Goal: Task Accomplishment & Management: Manage account settings

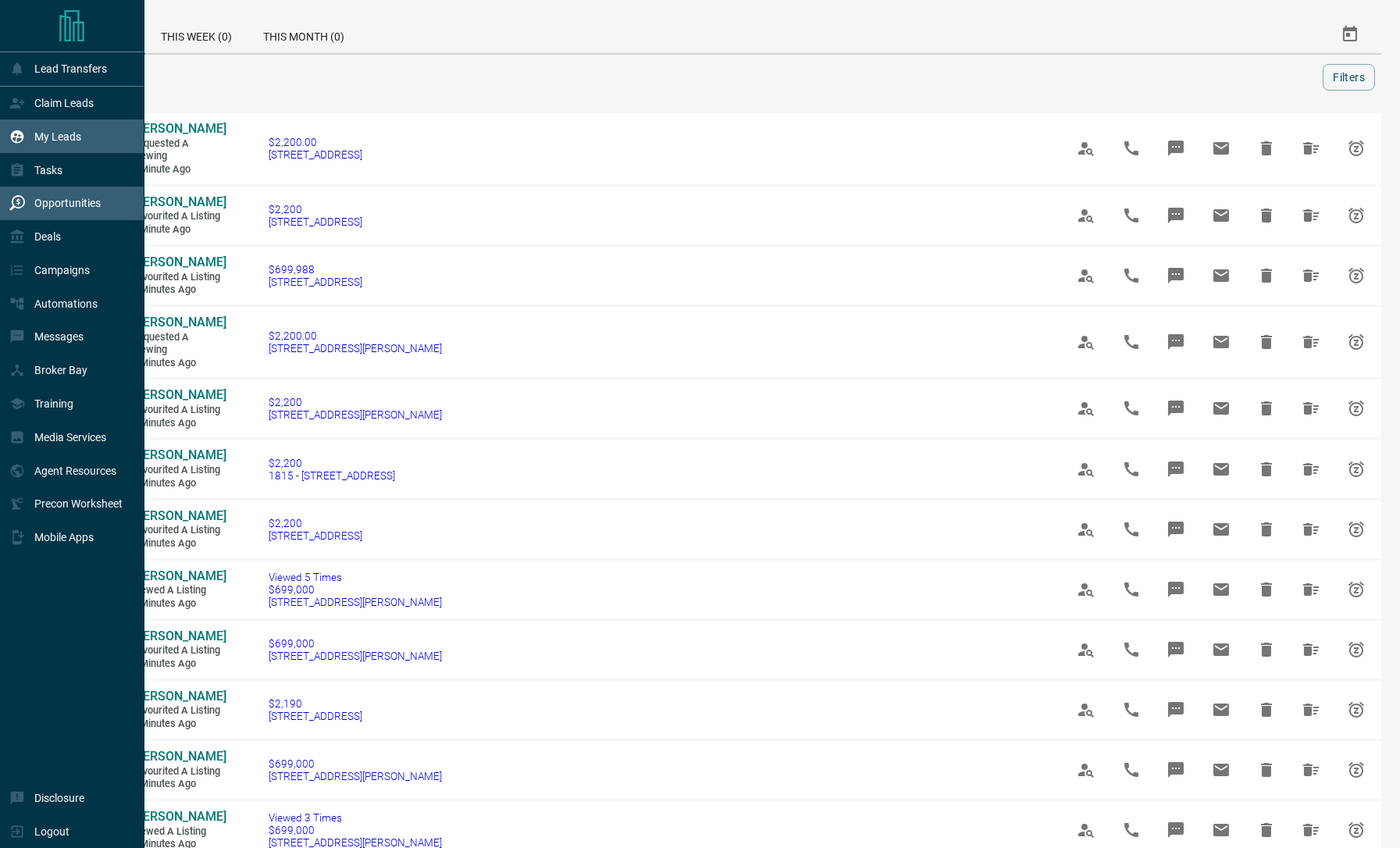
click at [41, 144] on div "My Leads" at bounding box center [45, 136] width 71 height 26
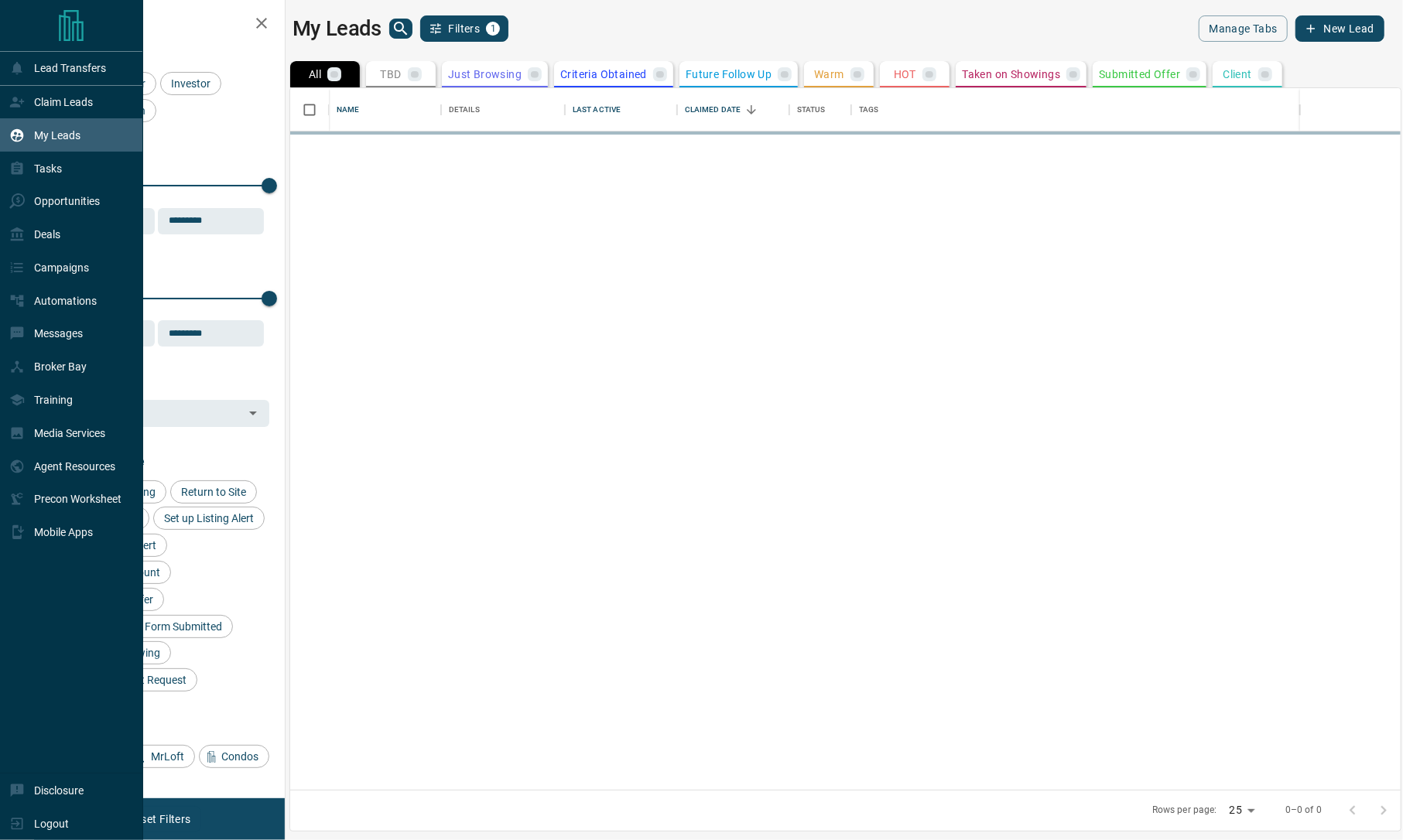
scroll to position [686, 1094]
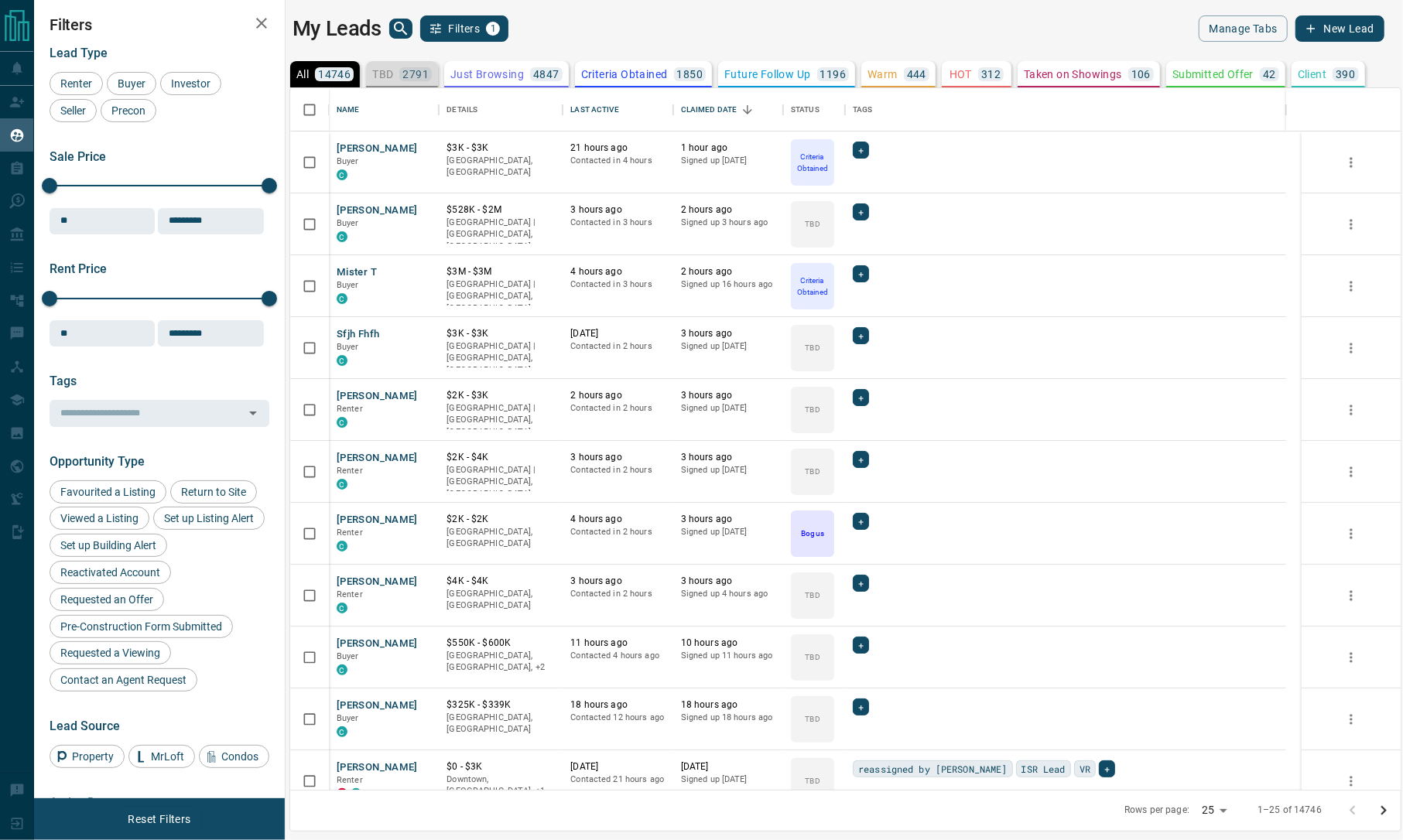
click at [402, 76] on p "2791" at bounding box center [416, 75] width 26 height 11
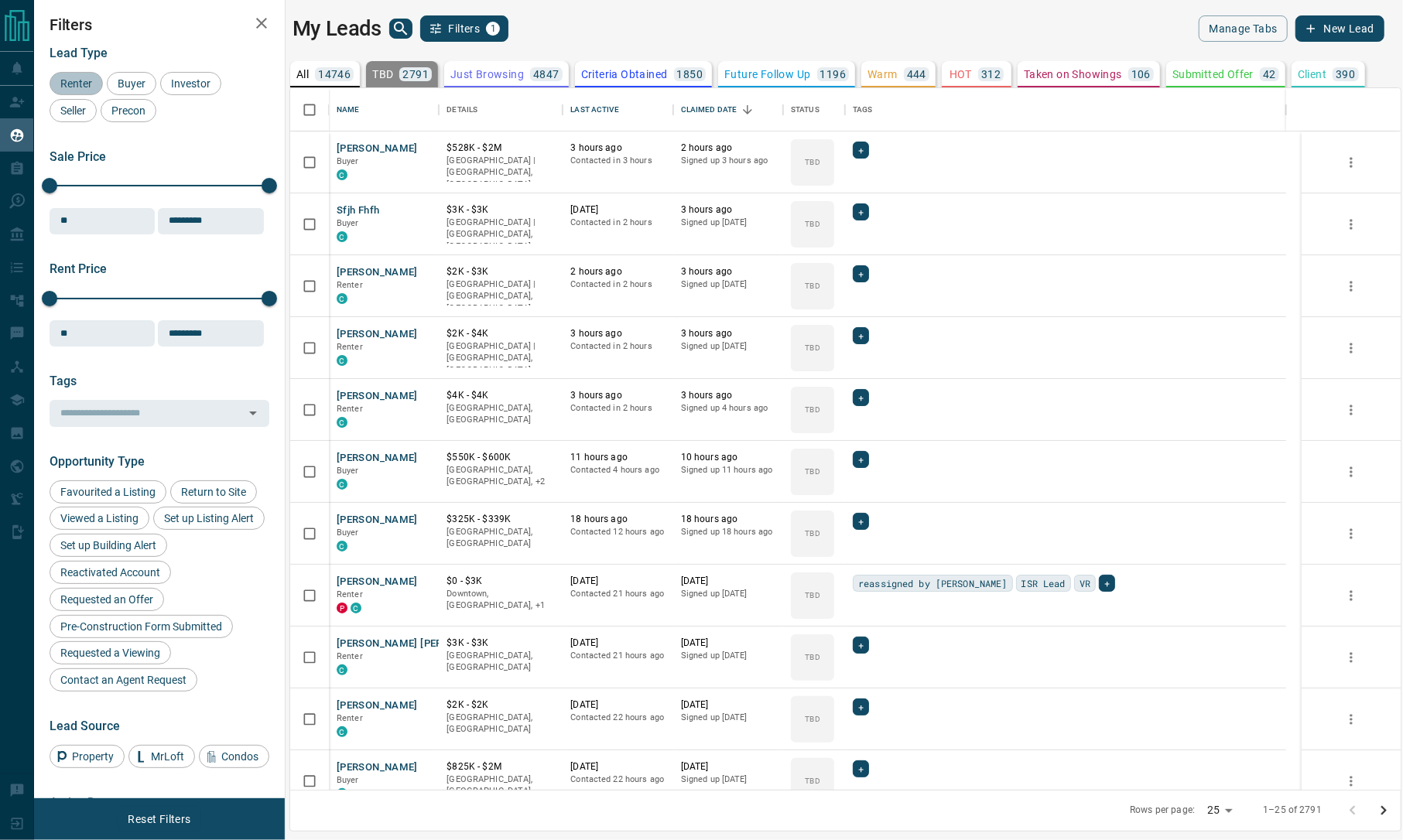
click at [88, 83] on span "Renter" at bounding box center [76, 83] width 43 height 12
click at [138, 75] on div "Buyer" at bounding box center [132, 83] width 50 height 23
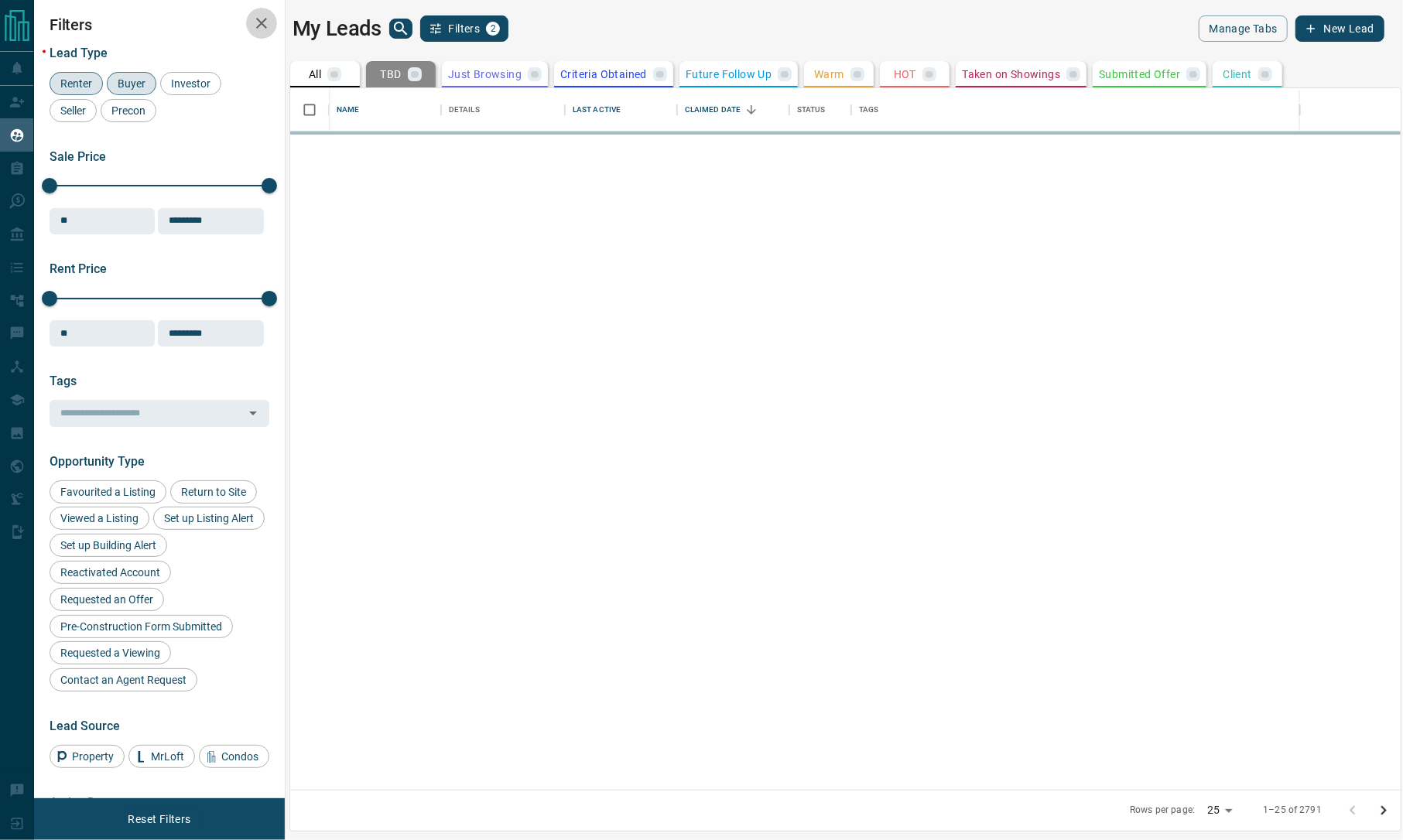
click at [258, 20] on icon "button" at bounding box center [261, 23] width 11 height 11
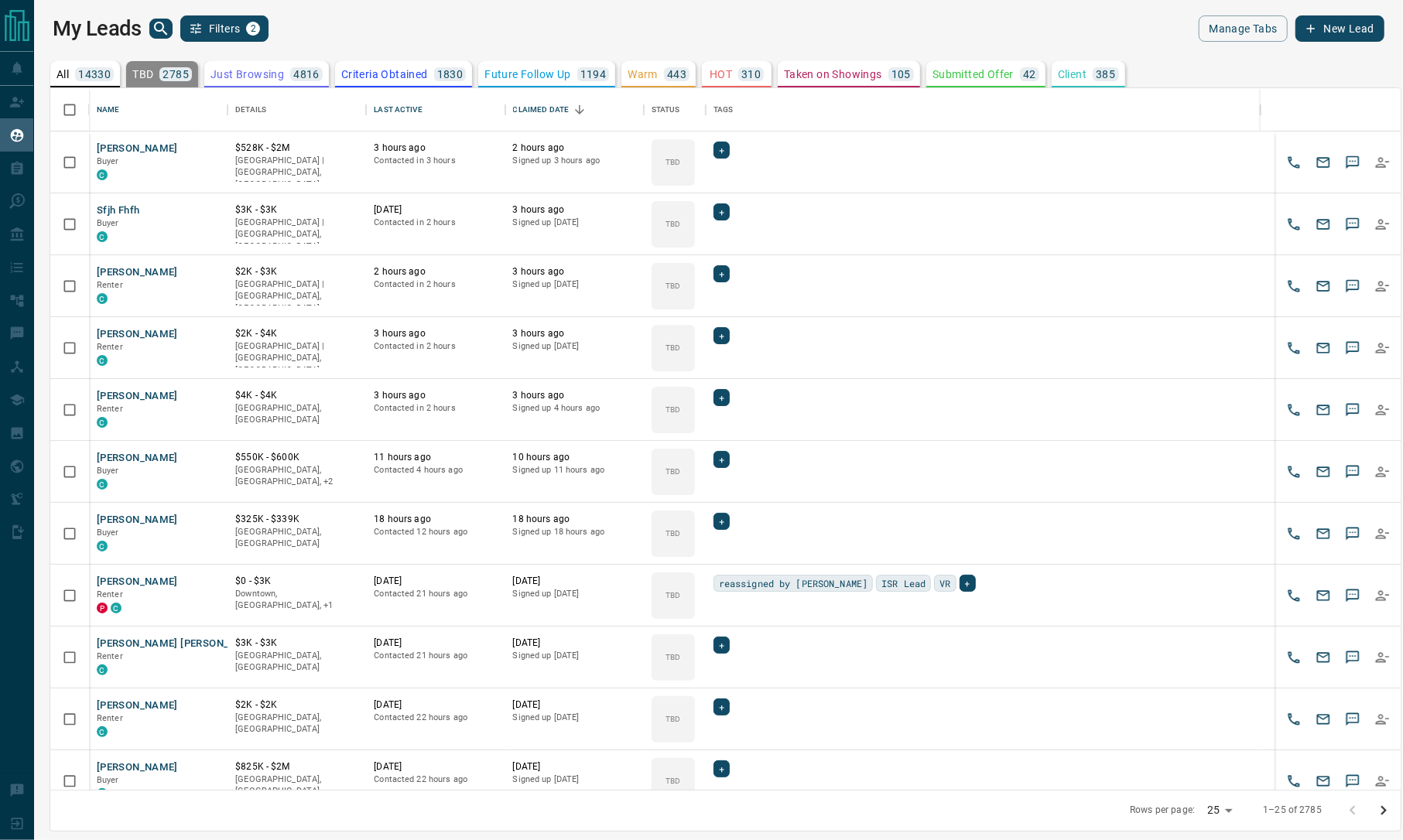
scroll to position [686, 1334]
click at [1378, 807] on icon "Go to next page" at bounding box center [1384, 810] width 19 height 19
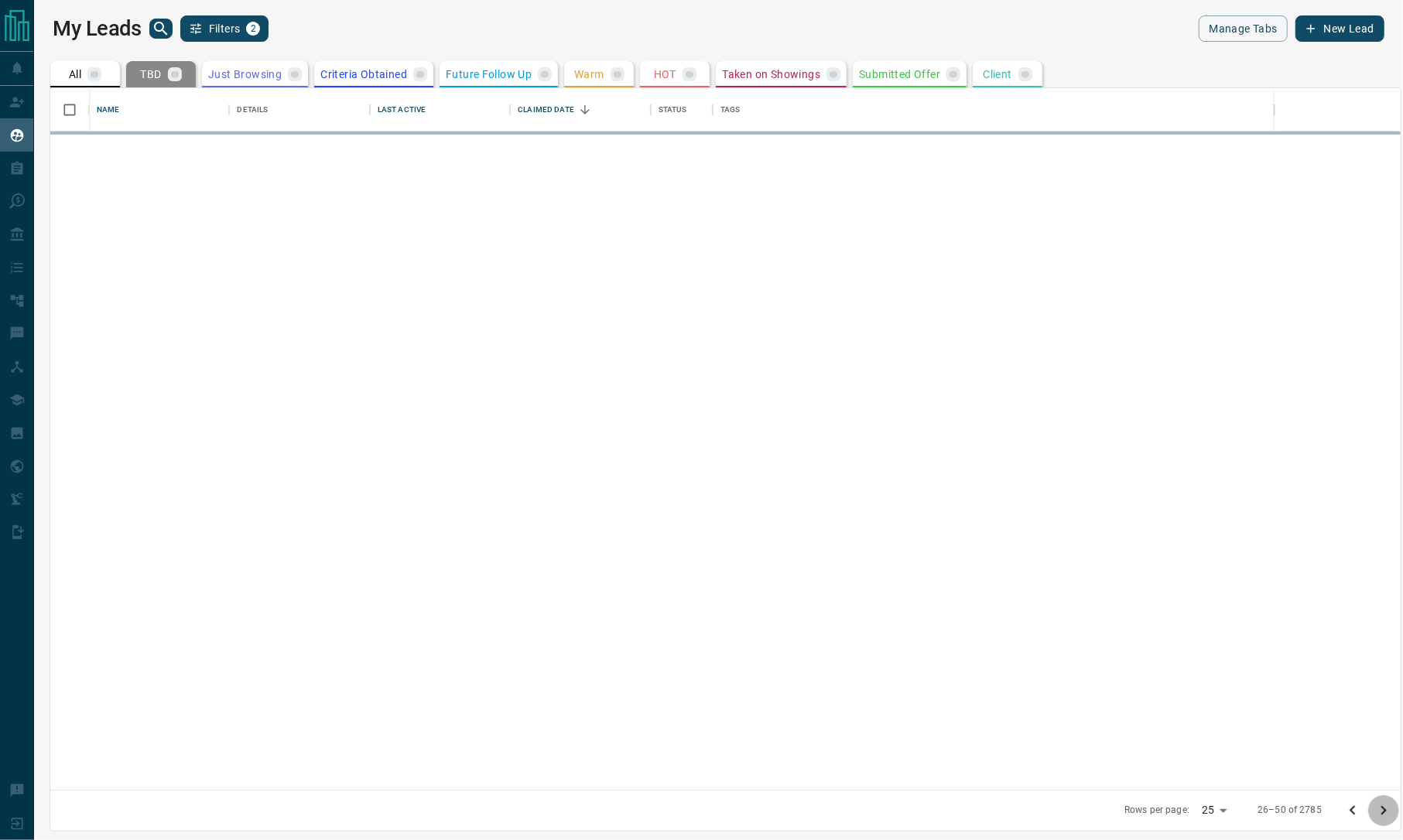
click at [1378, 807] on icon "Go to next page" at bounding box center [1384, 810] width 19 height 19
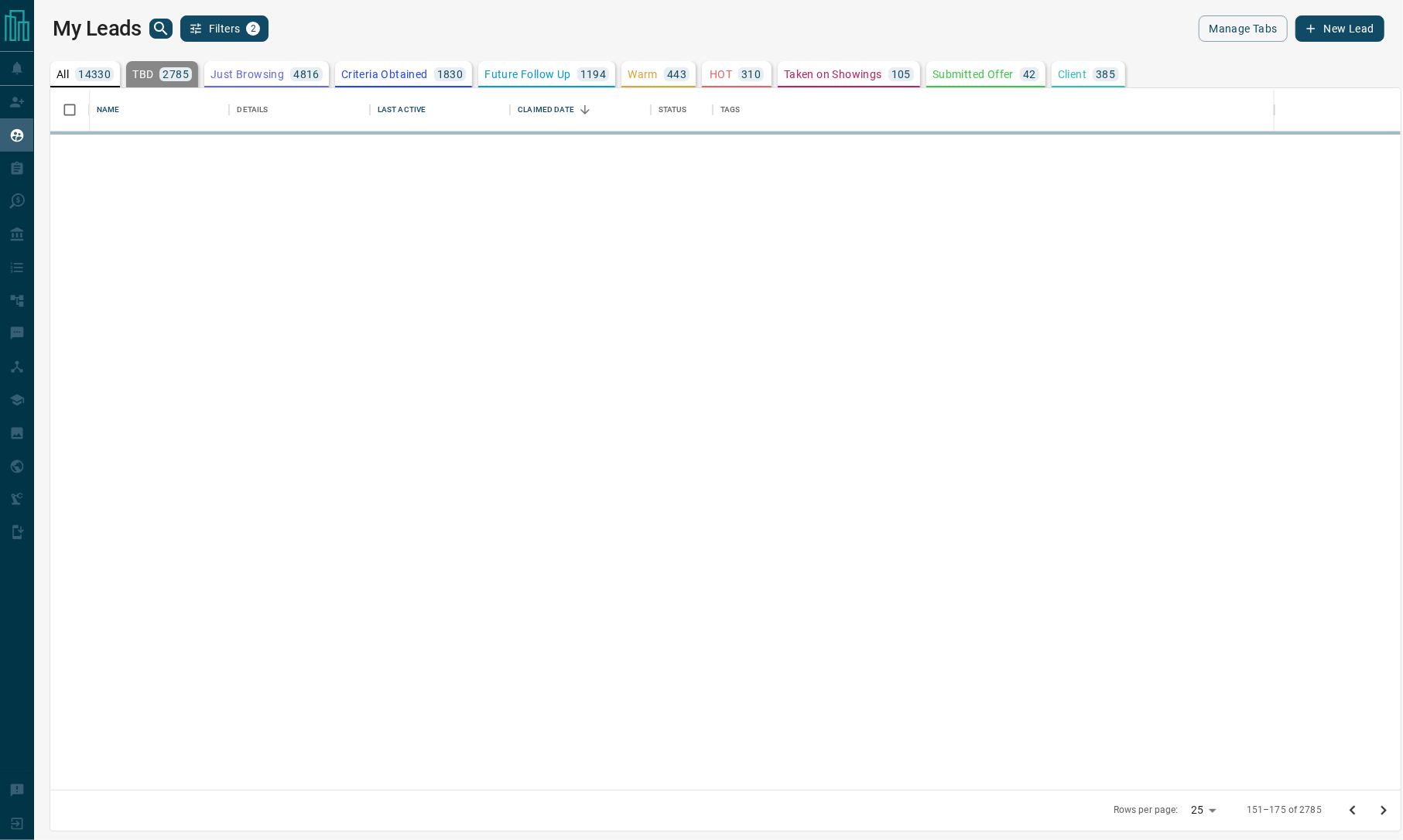
click at [1378, 807] on icon "Go to next page" at bounding box center [1384, 810] width 19 height 19
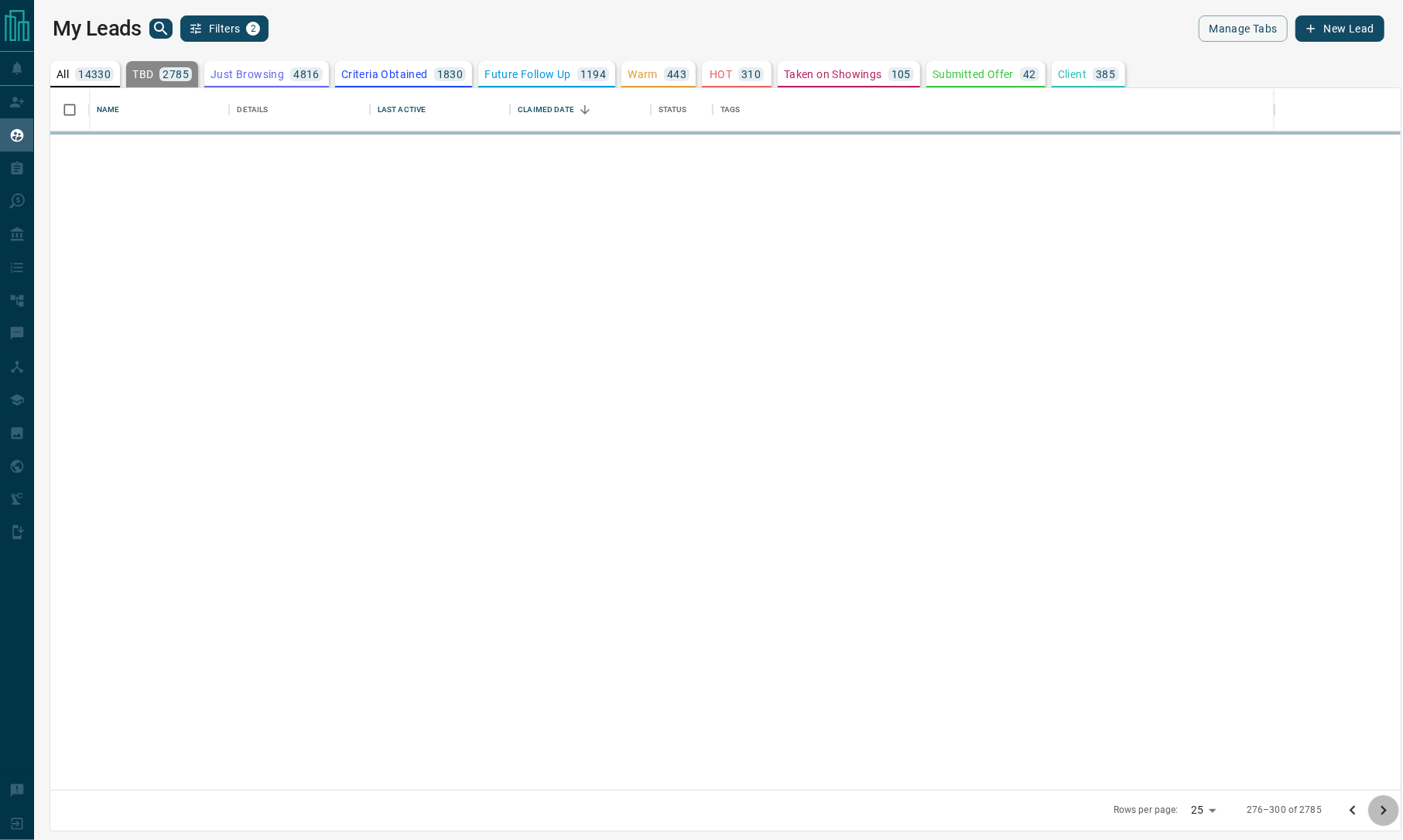
click at [1378, 807] on icon "Go to next page" at bounding box center [1384, 810] width 19 height 19
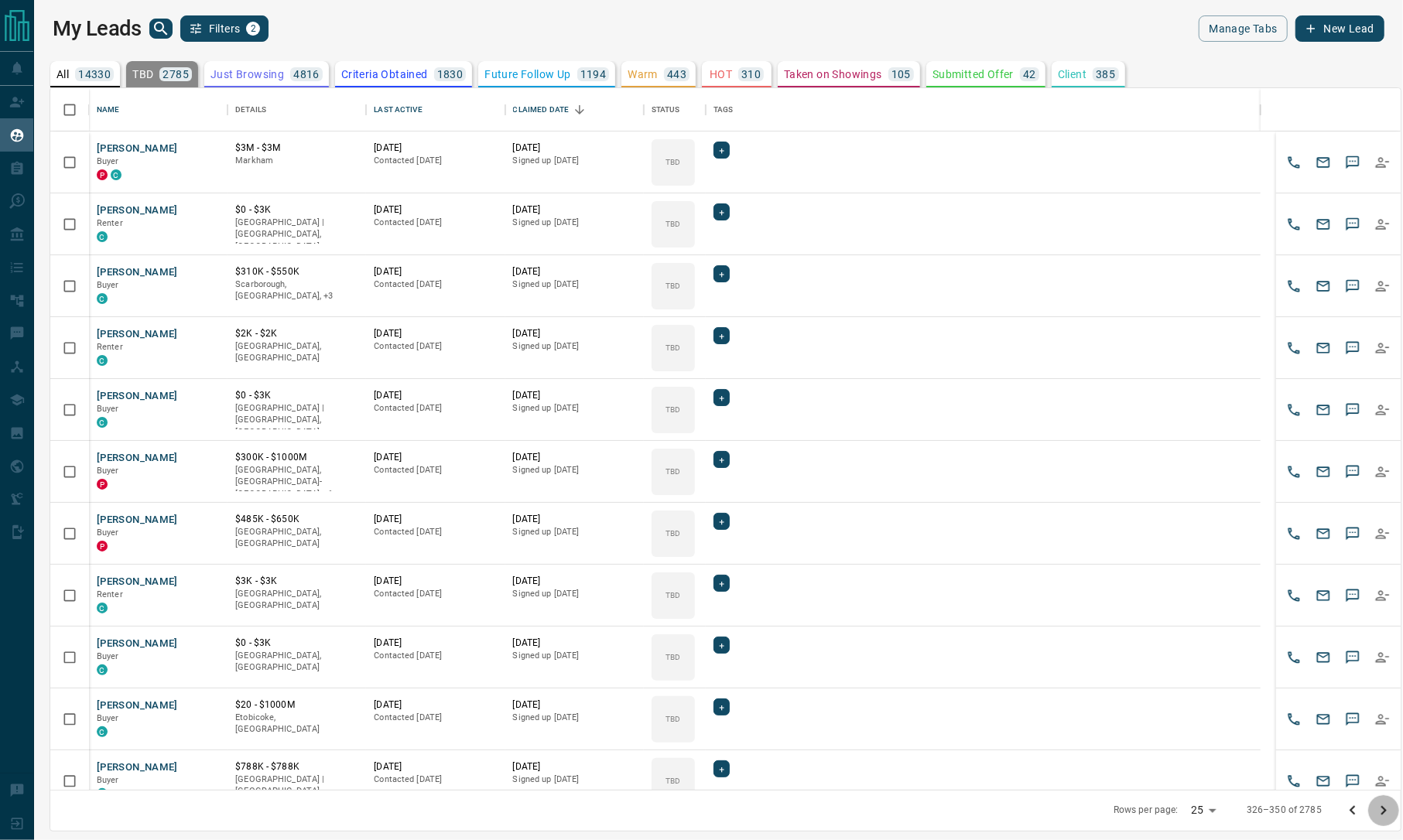
click at [1378, 807] on icon "Go to next page" at bounding box center [1384, 810] width 19 height 19
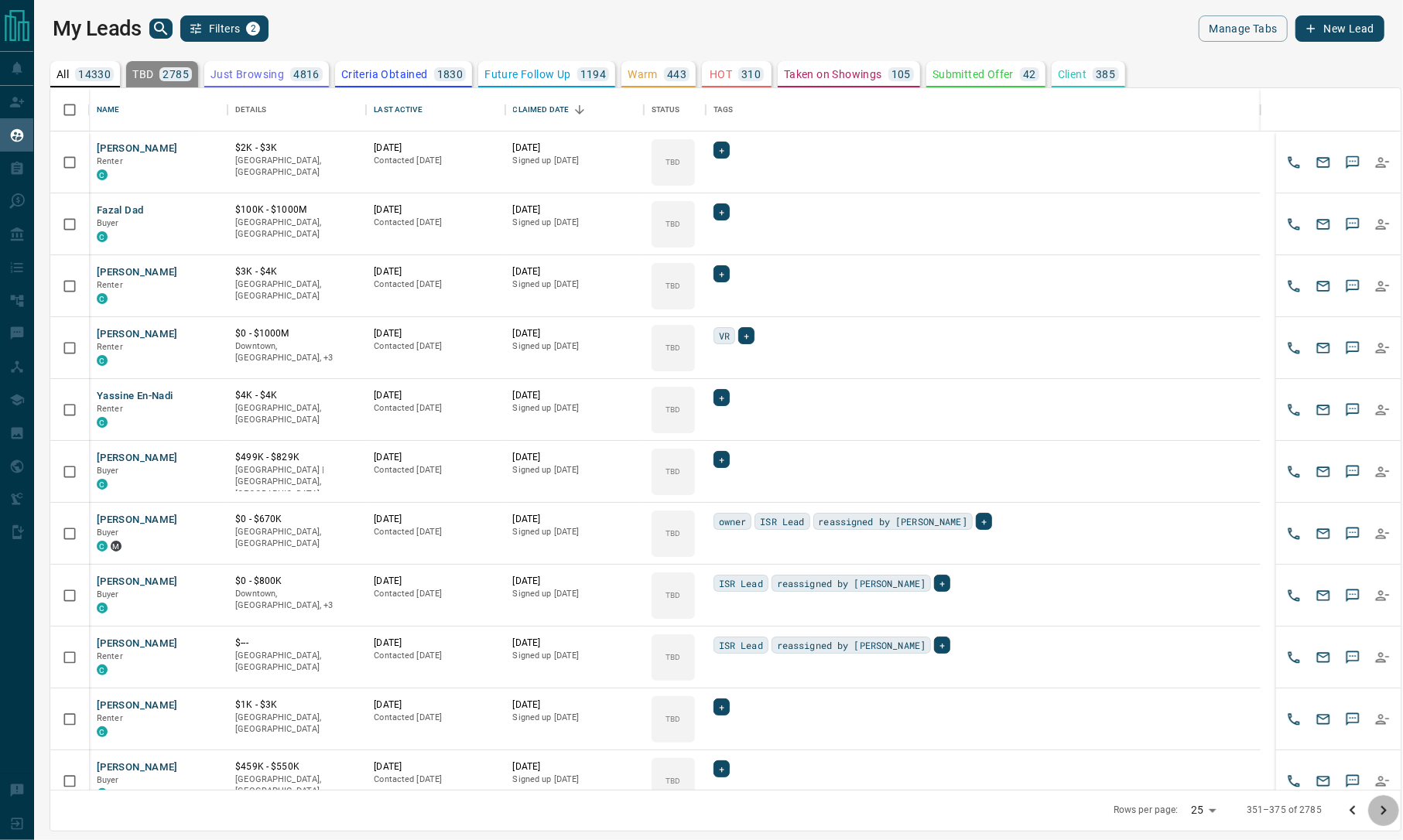
click at [1378, 807] on icon "Go to next page" at bounding box center [1384, 810] width 19 height 19
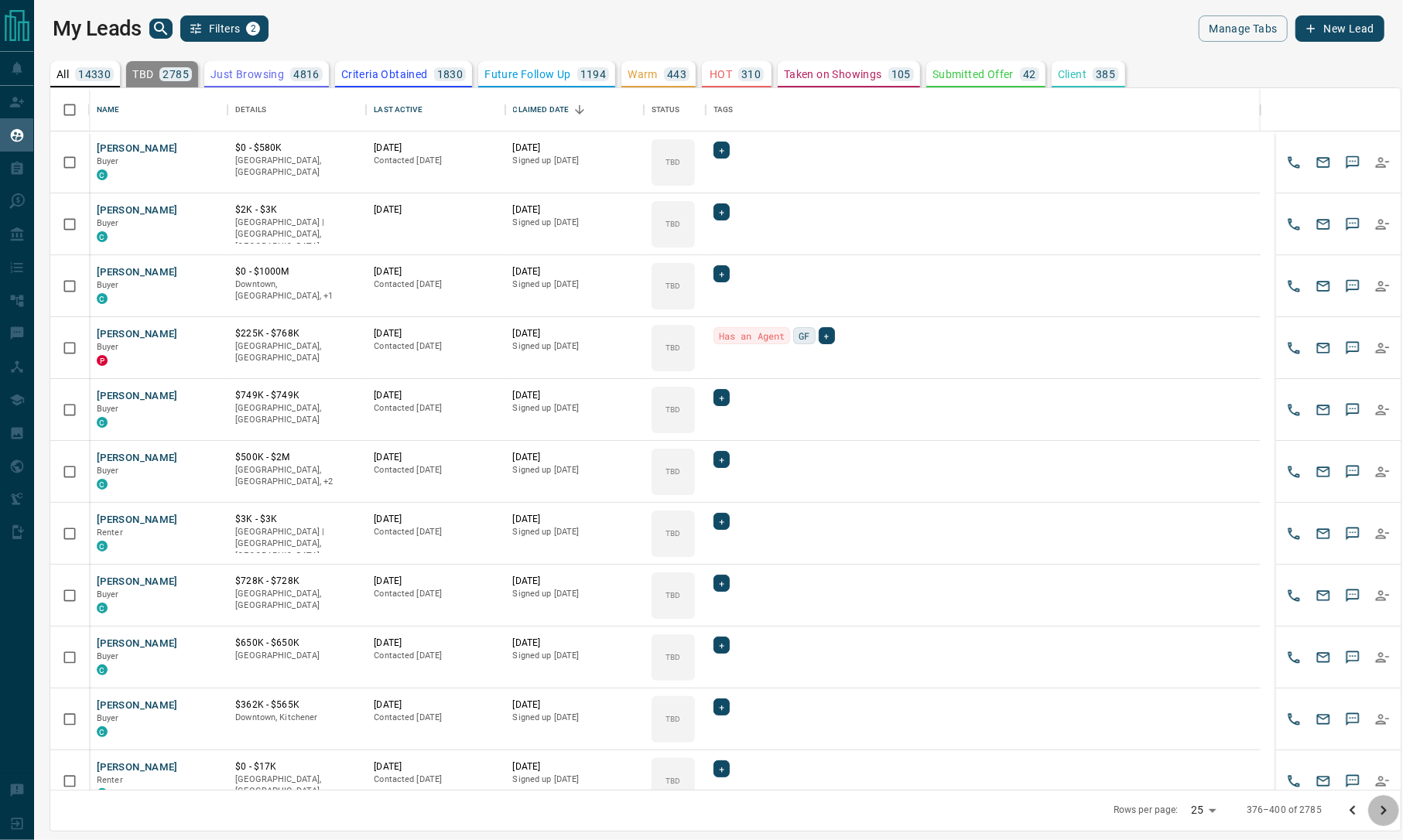
click at [1378, 807] on icon "Go to next page" at bounding box center [1384, 810] width 19 height 19
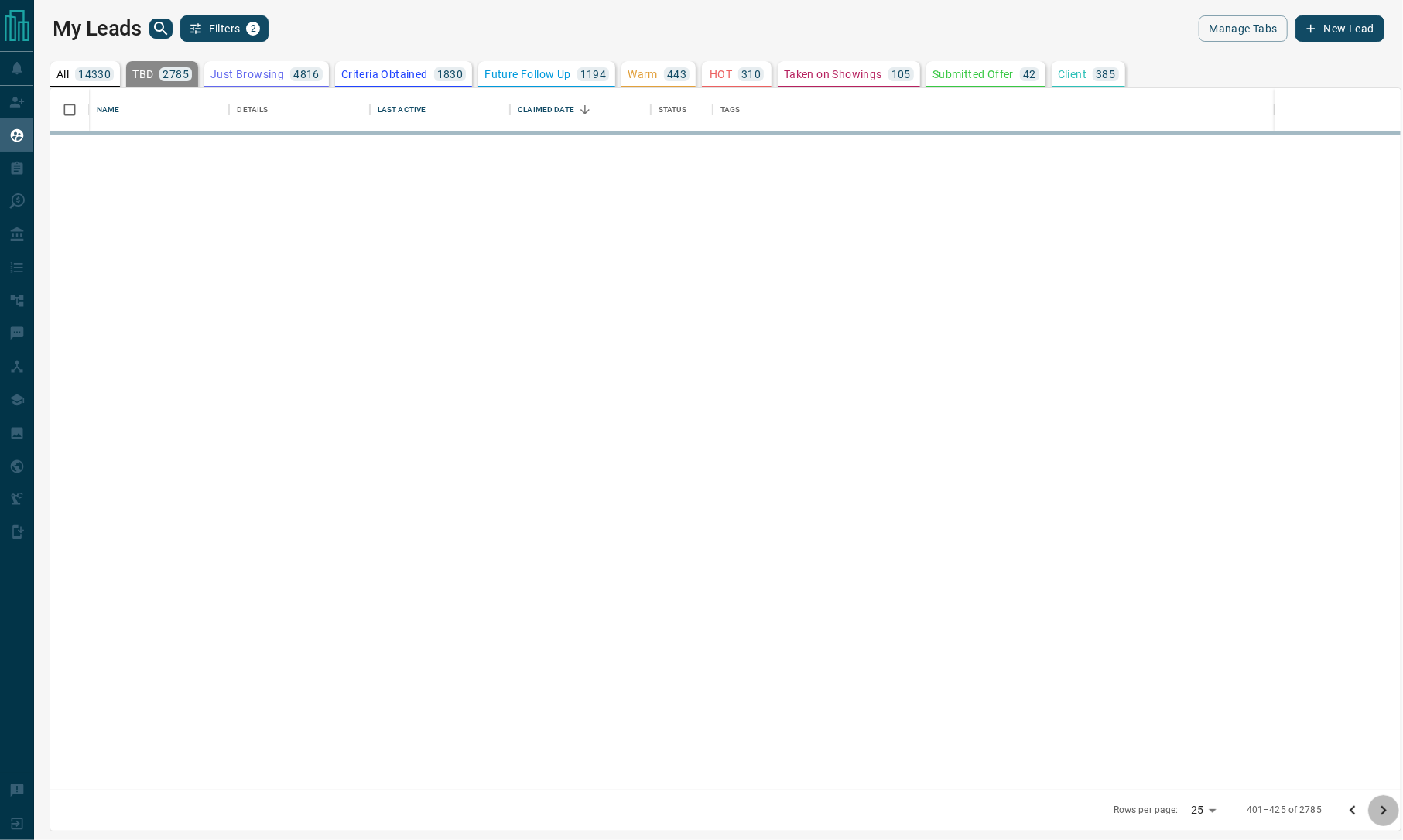
click at [1378, 807] on icon "Go to next page" at bounding box center [1384, 810] width 19 height 19
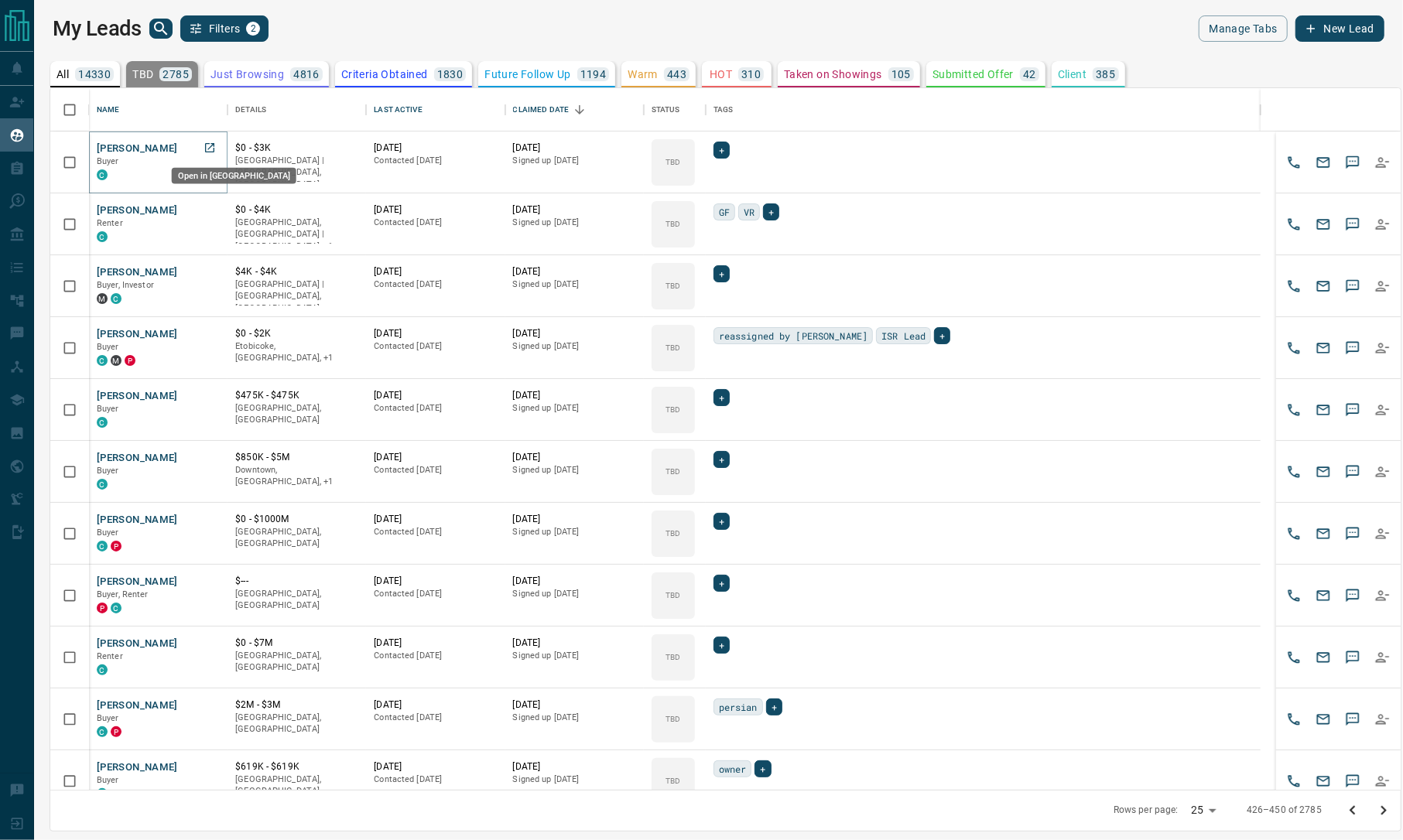
drag, startPoint x: 215, startPoint y: 140, endPoint x: 212, endPoint y: 148, distance: 8.5
click at [220, 266] on div "[PERSON_NAME], Investor M C" at bounding box center [158, 286] width 139 height 62
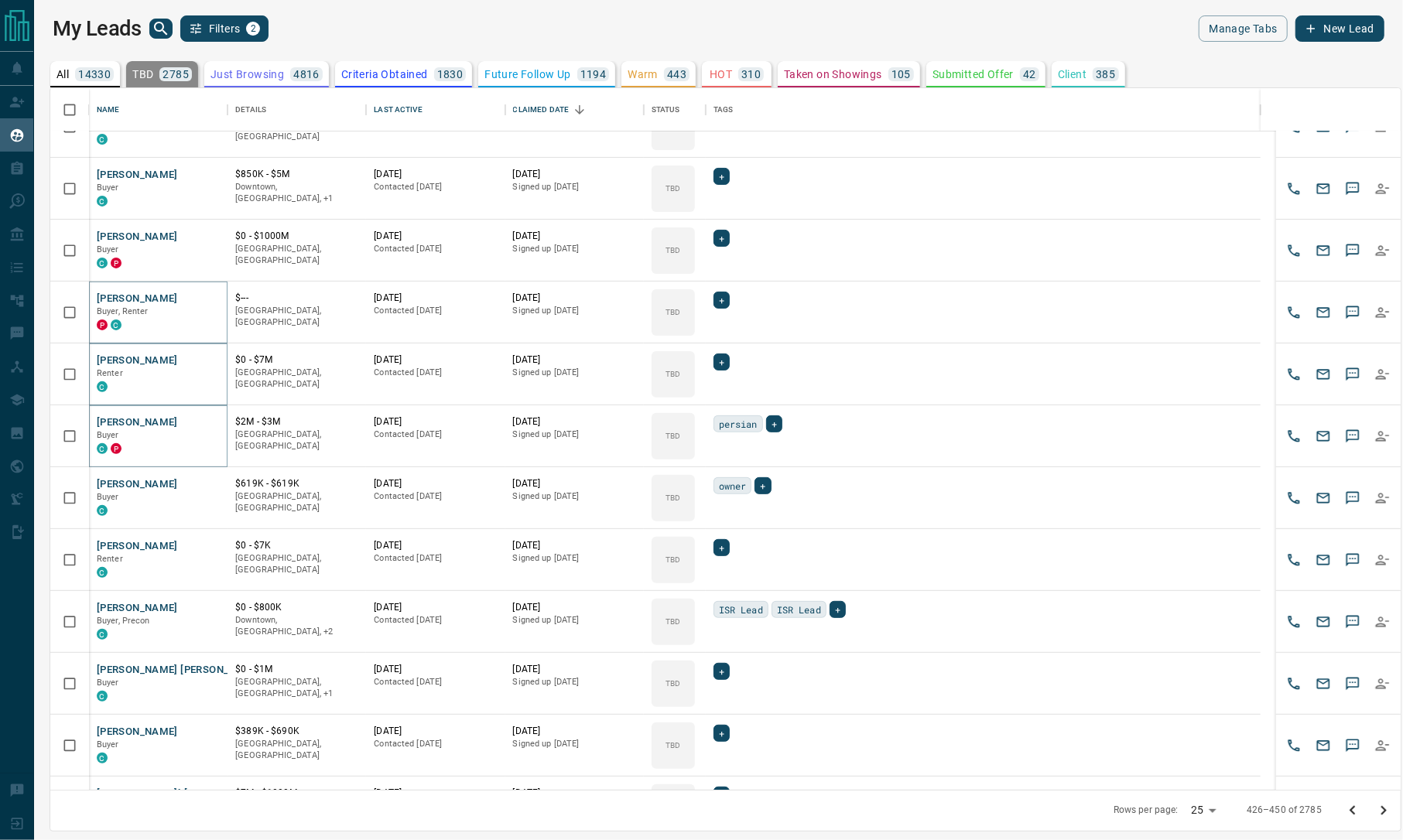
scroll to position [285, 0]
click at [220, 523] on div "[PERSON_NAME] Buyer C" at bounding box center [158, 497] width 139 height 62
